Goal: Transaction & Acquisition: Purchase product/service

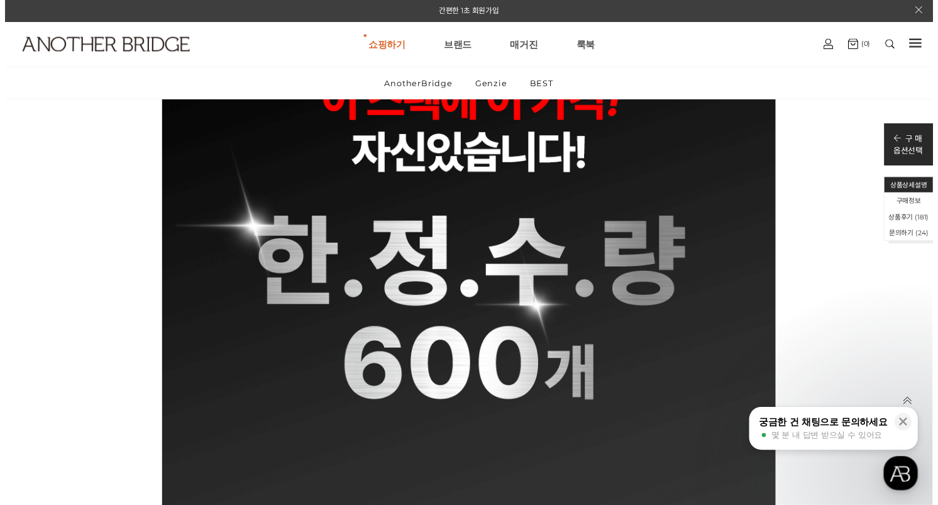
scroll to position [1410, 0]
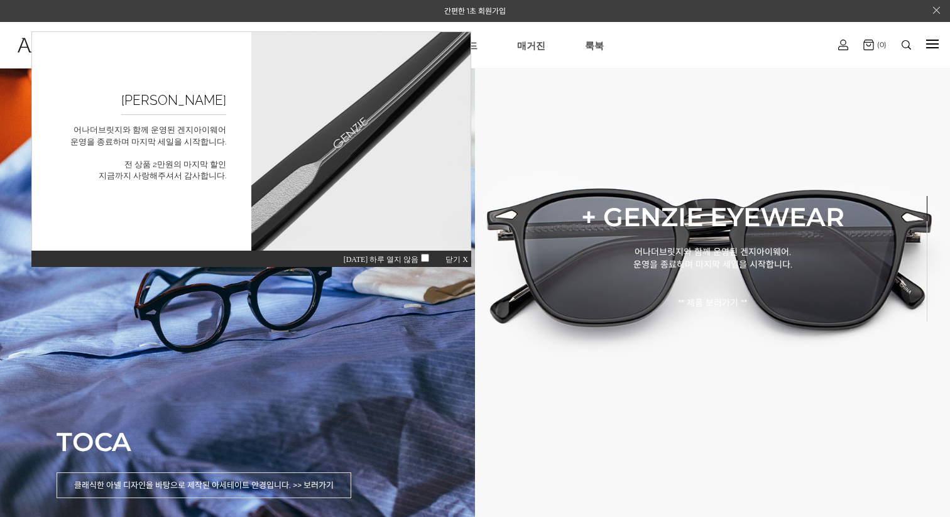
click at [460, 255] on span "닫기 X" at bounding box center [457, 259] width 23 height 9
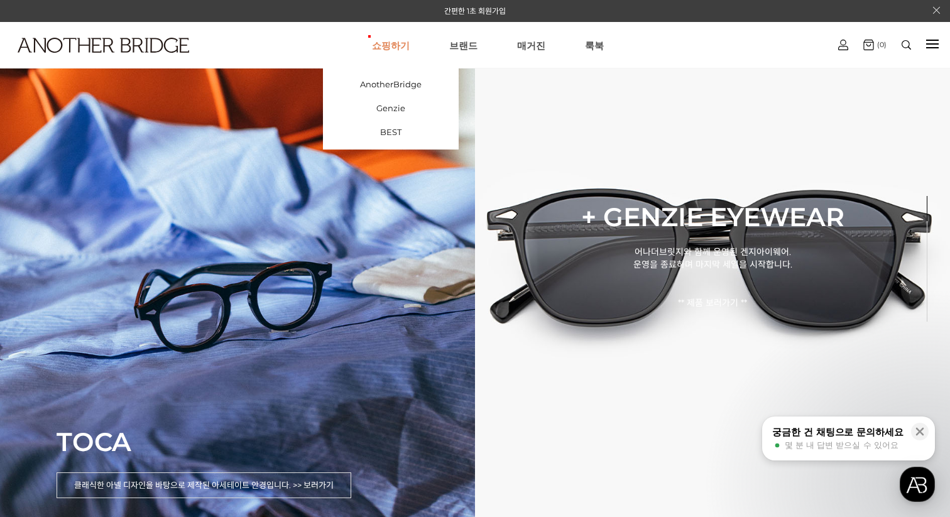
click at [392, 38] on link "쇼핑하기" at bounding box center [391, 45] width 38 height 45
click at [398, 90] on link "AnotherBridge" at bounding box center [391, 84] width 136 height 24
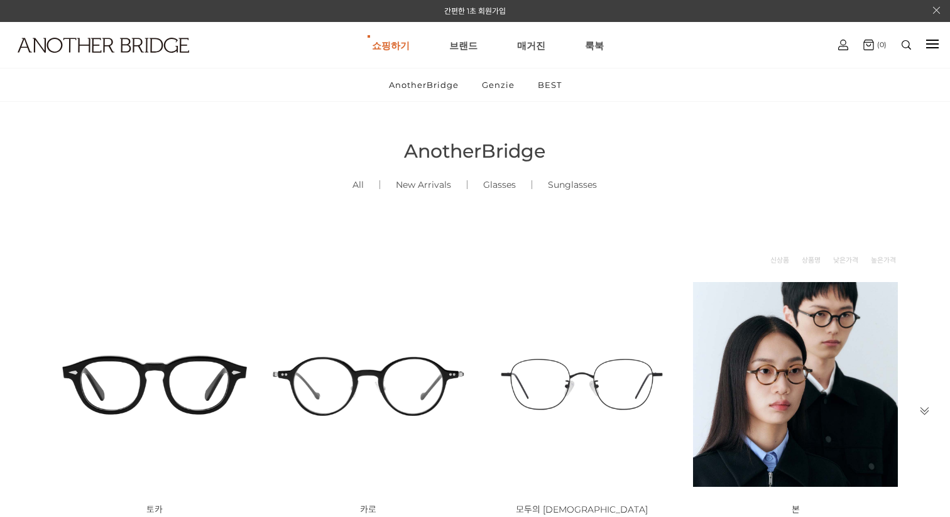
click at [178, 370] on img at bounding box center [154, 384] width 205 height 205
